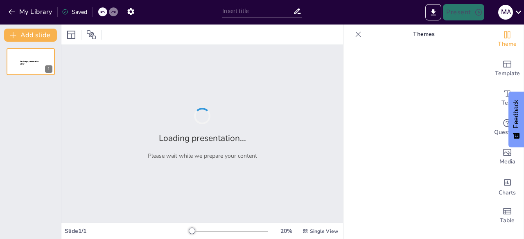
type input "Perú Post-Independencia: Cambios Sociales y Políticos en el Siglo XIX"
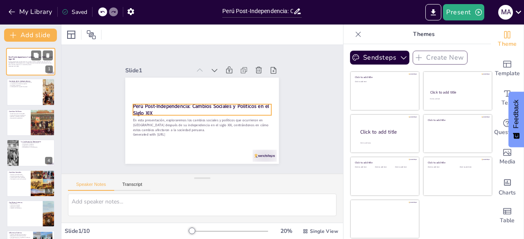
click at [21, 59] on p "Perú Post-Independencia: Cambios Sociales y Políticos en el Siglo XIX" at bounding box center [31, 58] width 44 height 5
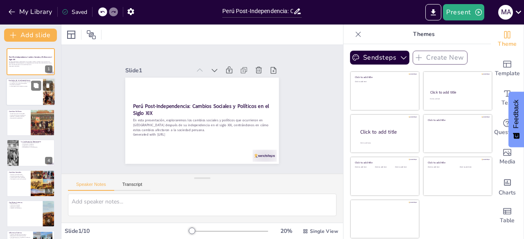
click at [24, 92] on div at bounding box center [30, 93] width 49 height 28
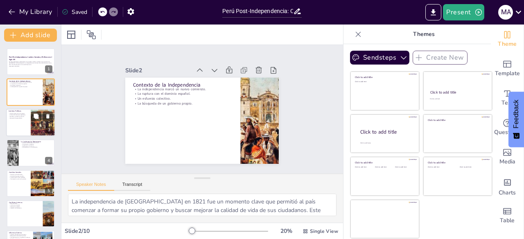
click at [20, 119] on div "Nuevas leyes para la sociedad. Formación de nuevos gobiernos. Desafíos y confli…" at bounding box center [19, 116] width 20 height 7
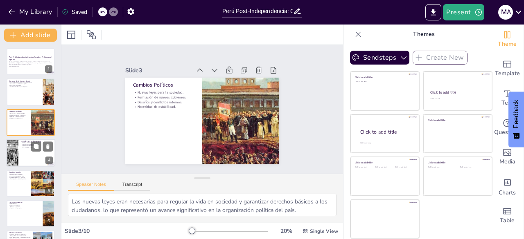
click at [25, 149] on div at bounding box center [30, 153] width 49 height 28
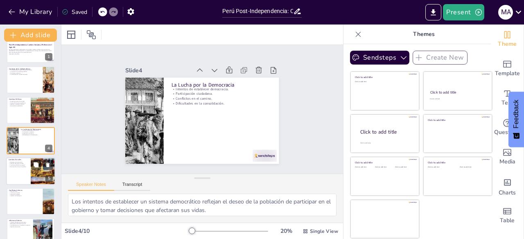
click at [25, 168] on div at bounding box center [30, 172] width 49 height 28
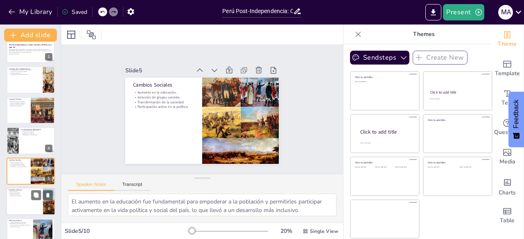
scroll to position [43, 0]
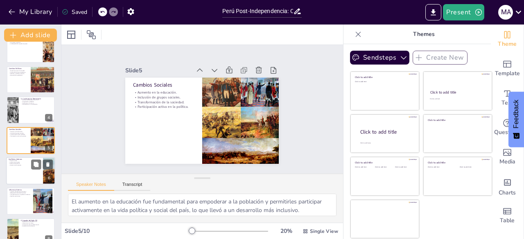
click at [16, 170] on div at bounding box center [30, 171] width 49 height 28
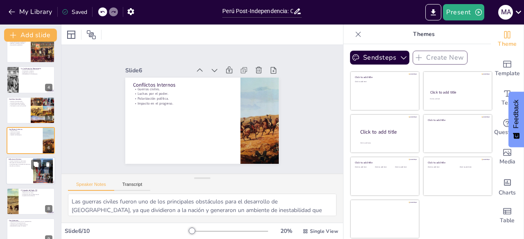
click at [17, 173] on div at bounding box center [30, 172] width 49 height 28
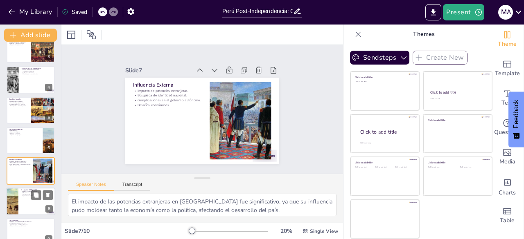
scroll to position [104, 0]
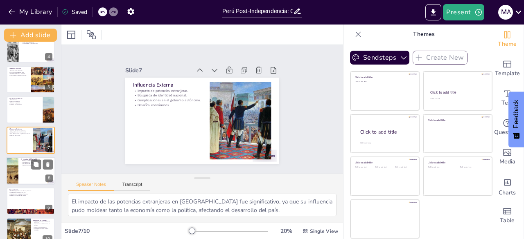
click at [31, 173] on div at bounding box center [30, 171] width 49 height 28
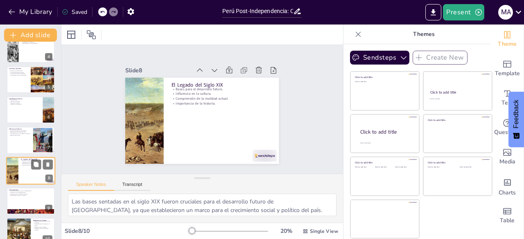
scroll to position [116, 0]
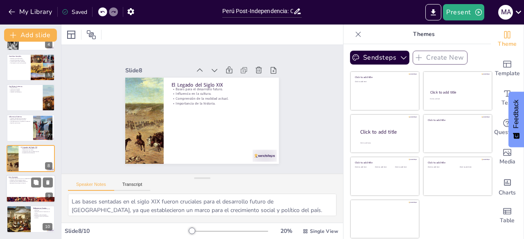
click at [28, 188] on div at bounding box center [30, 189] width 49 height 28
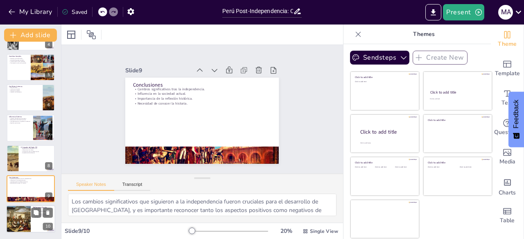
click at [35, 221] on div at bounding box center [30, 220] width 49 height 28
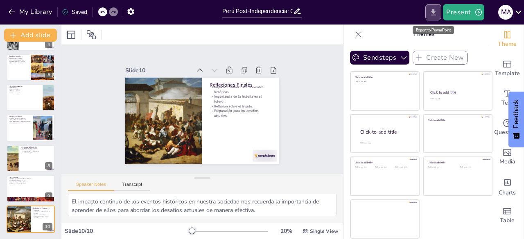
click at [435, 11] on icon "Export to PowerPoint" at bounding box center [433, 12] width 5 height 6
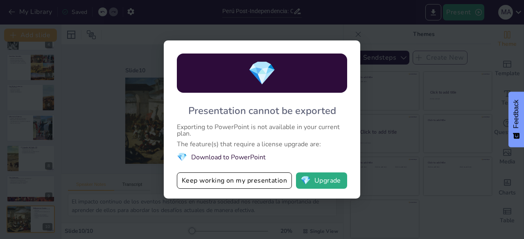
click at [181, 156] on span "💎" at bounding box center [182, 157] width 10 height 11
click at [329, 182] on button "💎 Upgrade" at bounding box center [321, 181] width 51 height 16
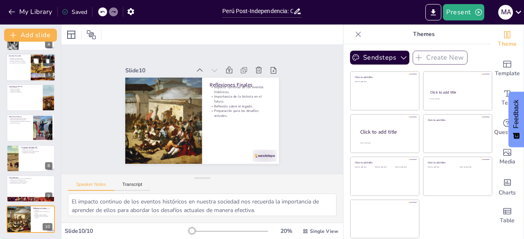
click at [16, 63] on p "Participación activa en la política." at bounding box center [19, 63] width 20 height 2
type textarea "El aumento en la educación fue fundamental para empoderar a la población y perm…"
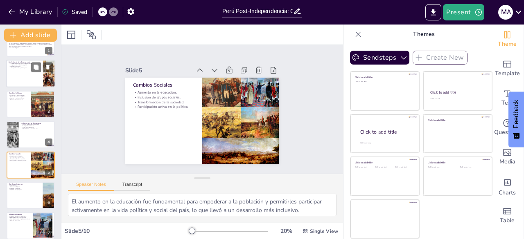
scroll to position [0, 0]
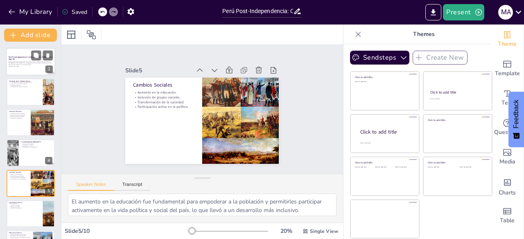
click at [26, 57] on strong "Perú Post-Independencia: Cambios Sociales y Políticos en el Siglo XIX" at bounding box center [31, 58] width 44 height 5
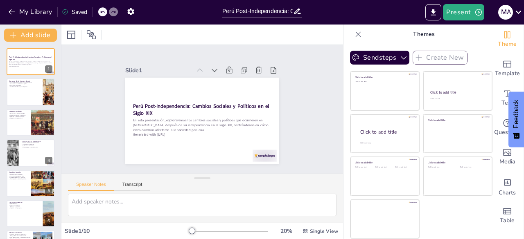
click at [189, 230] on div at bounding box center [192, 231] width 7 height 7
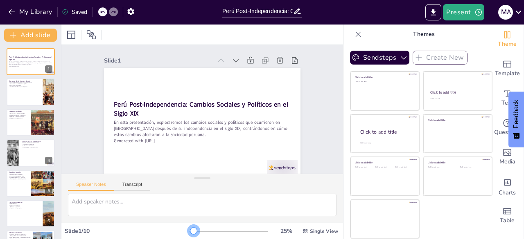
click at [190, 231] on div at bounding box center [193, 231] width 7 height 7
click at [434, 9] on icon "Export to PowerPoint" at bounding box center [433, 12] width 5 height 6
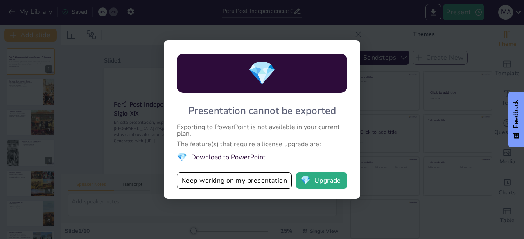
click at [259, 73] on span "💎" at bounding box center [262, 74] width 29 height 32
drag, startPoint x: 180, startPoint y: 157, endPoint x: 184, endPoint y: 155, distance: 4.4
click at [181, 156] on span "💎" at bounding box center [182, 157] width 10 height 11
click at [209, 158] on li "💎 Download to PowerPoint" at bounding box center [262, 157] width 170 height 11
click at [211, 156] on li "💎 Download to PowerPoint" at bounding box center [262, 157] width 170 height 11
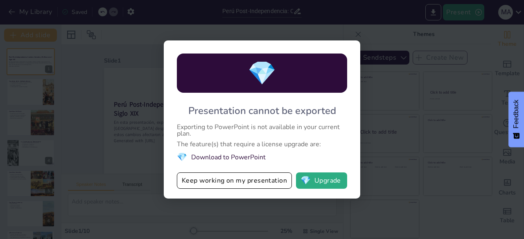
click at [211, 156] on li "💎 Download to PowerPoint" at bounding box center [262, 157] width 170 height 11
click at [260, 72] on span "💎" at bounding box center [262, 74] width 29 height 32
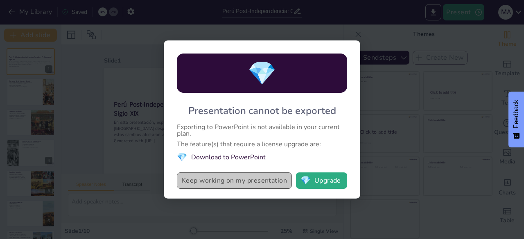
click at [249, 181] on button "Keep working on my presentation" at bounding box center [234, 181] width 115 height 16
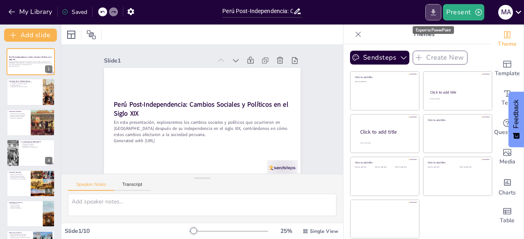
click at [435, 9] on icon "Export to PowerPoint" at bounding box center [433, 12] width 5 height 6
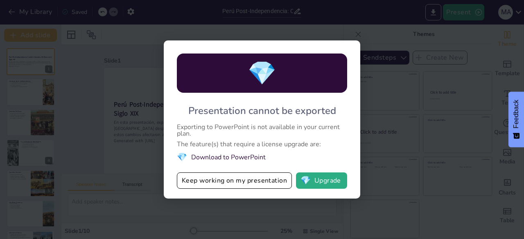
click at [260, 72] on span "💎" at bounding box center [262, 74] width 29 height 32
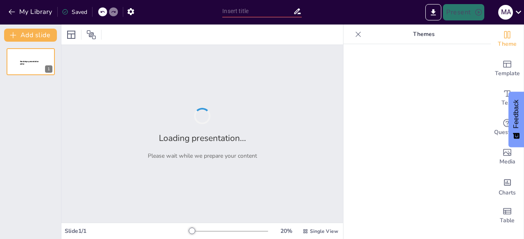
type input "Perú Post-Independencia: Cambios Sociales y Políticos en el Siglo XIX"
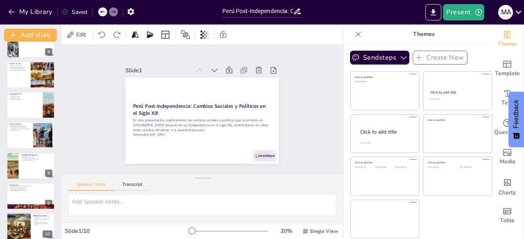
scroll to position [116, 0]
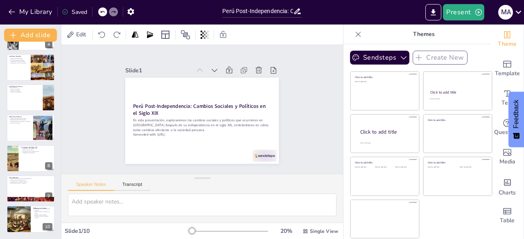
click at [286, 109] on div "Slide 1 Perú Post-Independencia: Cambios Sociales y Políticos en el Siglo XIX E…" at bounding box center [201, 109] width 227 height 194
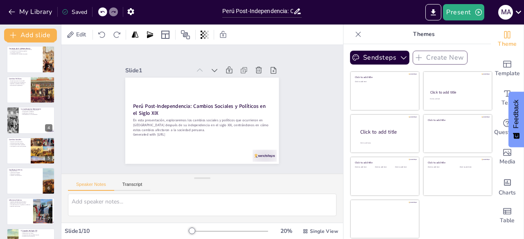
scroll to position [0, 0]
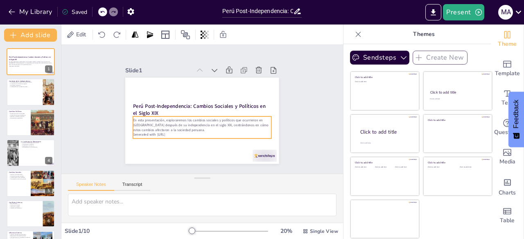
drag, startPoint x: 20, startPoint y: 64, endPoint x: 224, endPoint y: 143, distance: 219.2
click at [224, 143] on div at bounding box center [191, 115] width 141 height 176
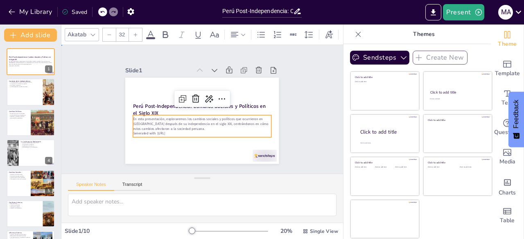
click at [301, 98] on div "Slide 1 Perú Post-Independencia: Cambios Sociales y Políticos en el Siglo XIX E…" at bounding box center [202, 110] width 210 height 308
